Goal: Task Accomplishment & Management: Complete application form

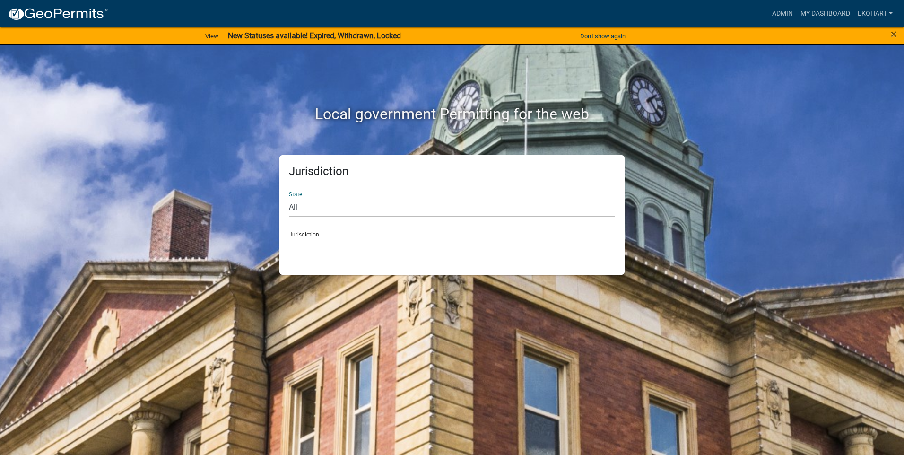
click at [349, 210] on select "All [US_STATE] [US_STATE] [US_STATE] [US_STATE] [US_STATE] [US_STATE] [US_STATE…" at bounding box center [452, 206] width 326 height 19
select select "[US_STATE]"
click at [289, 197] on select "All [US_STATE] [US_STATE] [US_STATE] [US_STATE] [US_STATE] [US_STATE] [US_STATE…" at bounding box center [452, 206] width 326 height 19
click at [353, 237] on div "Jurisdiction [GEOGRAPHIC_DATA], [US_STATE] [GEOGRAPHIC_DATA], [US_STATE] [GEOGR…" at bounding box center [452, 240] width 326 height 33
click at [348, 251] on select "[GEOGRAPHIC_DATA], [US_STATE] [GEOGRAPHIC_DATA], [US_STATE] [GEOGRAPHIC_DATA], …" at bounding box center [452, 246] width 326 height 19
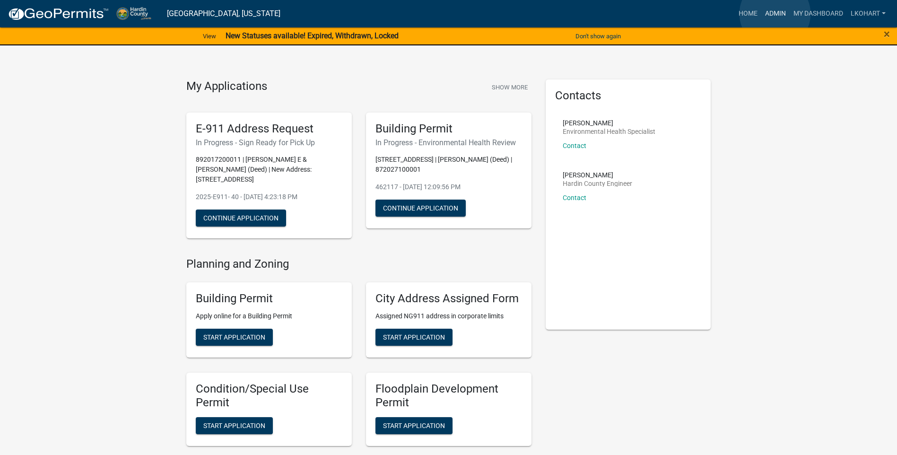
click at [775, 14] on link "Admin" at bounding box center [775, 14] width 28 height 18
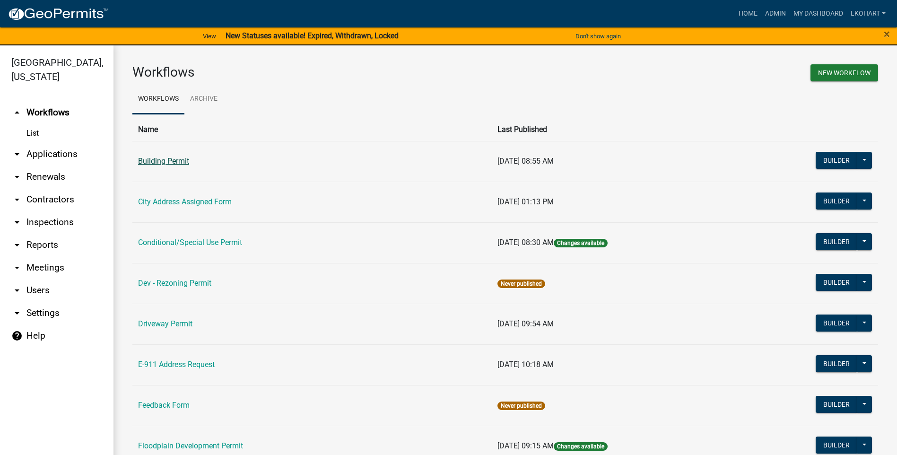
click at [166, 162] on link "Building Permit" at bounding box center [163, 161] width 51 height 9
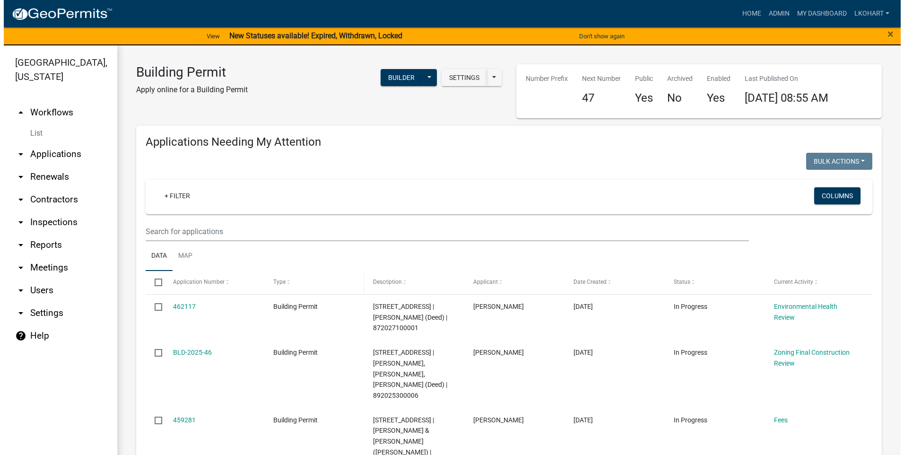
scroll to position [209, 0]
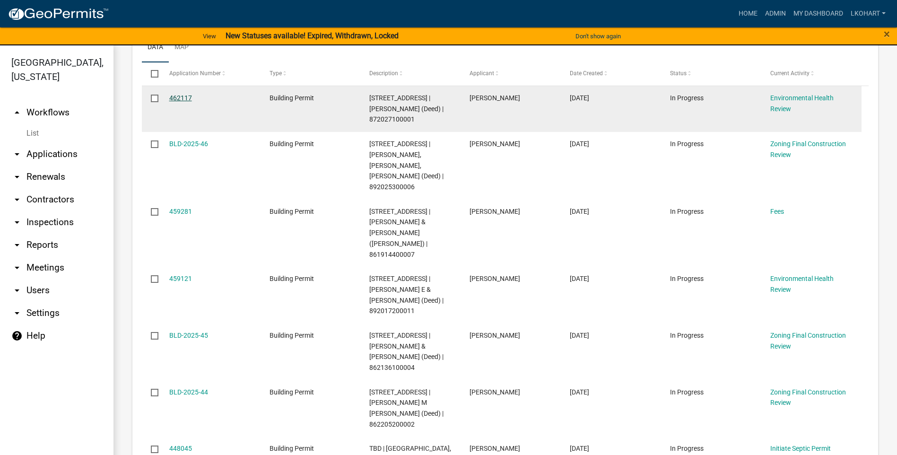
click at [180, 96] on link "462117" at bounding box center [180, 98] width 23 height 8
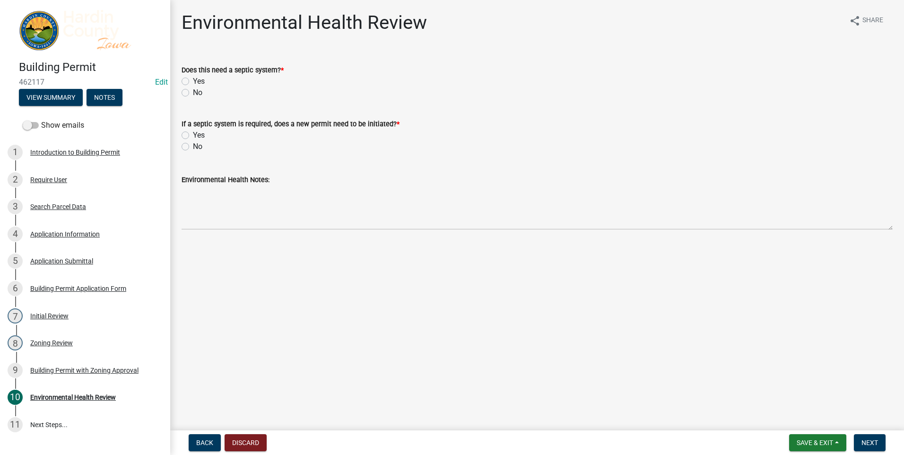
click at [193, 95] on label "No" at bounding box center [197, 92] width 9 height 11
click at [193, 93] on input "No" at bounding box center [196, 90] width 6 height 6
radio input "true"
click at [193, 146] on label "No" at bounding box center [197, 146] width 9 height 11
click at [193, 146] on input "No" at bounding box center [196, 144] width 6 height 6
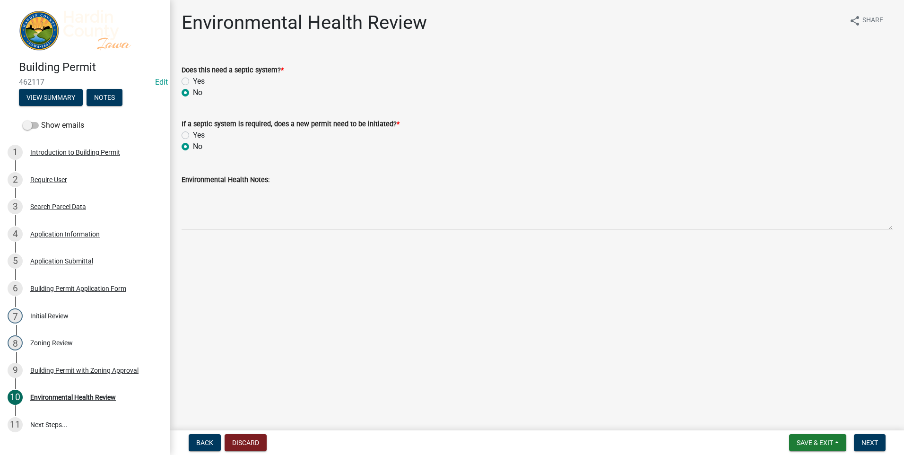
radio input "true"
drag, startPoint x: 869, startPoint y: 445, endPoint x: 859, endPoint y: 442, distance: 10.5
click at [869, 445] on span "Next" at bounding box center [870, 443] width 17 height 8
